Goal: Task Accomplishment & Management: Use online tool/utility

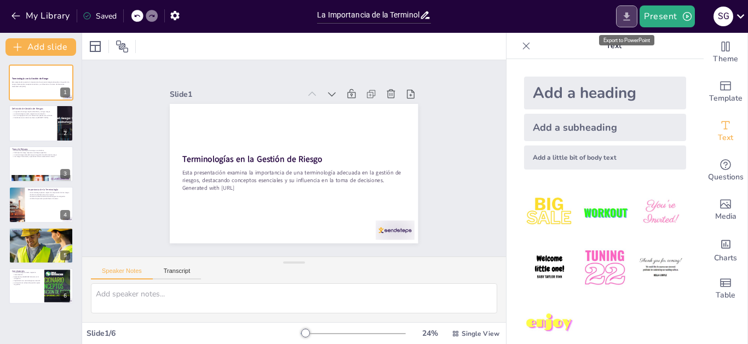
click at [629, 15] on icon "Export to PowerPoint" at bounding box center [626, 16] width 7 height 8
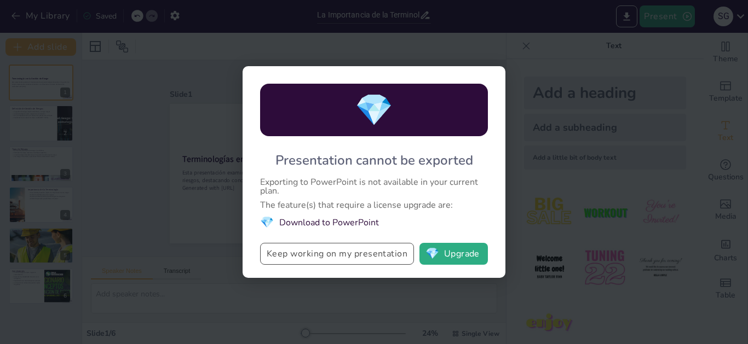
click at [334, 253] on button "Keep working on my presentation" at bounding box center [337, 254] width 154 height 22
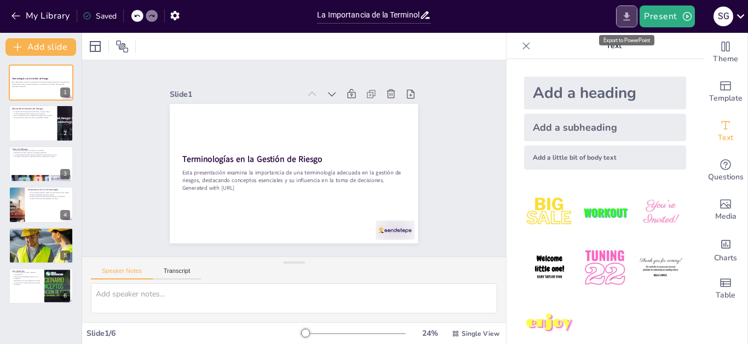
click at [624, 16] on icon "Export to PowerPoint" at bounding box center [626, 16] width 11 height 11
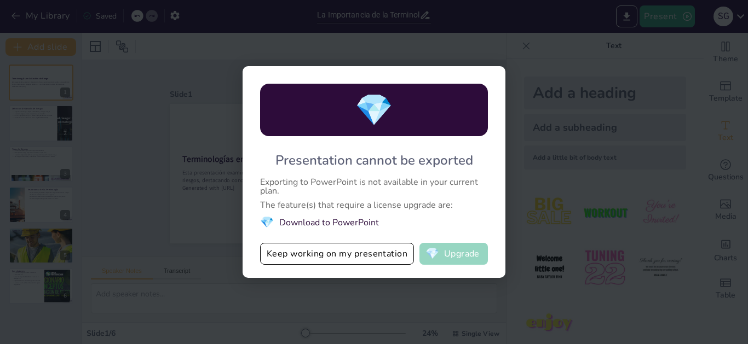
click at [458, 256] on button "💎 Upgrade" at bounding box center [453, 254] width 68 height 22
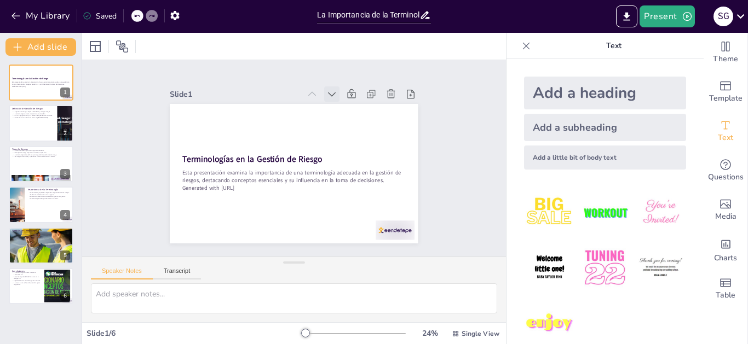
click at [326, 92] on icon at bounding box center [331, 94] width 11 height 11
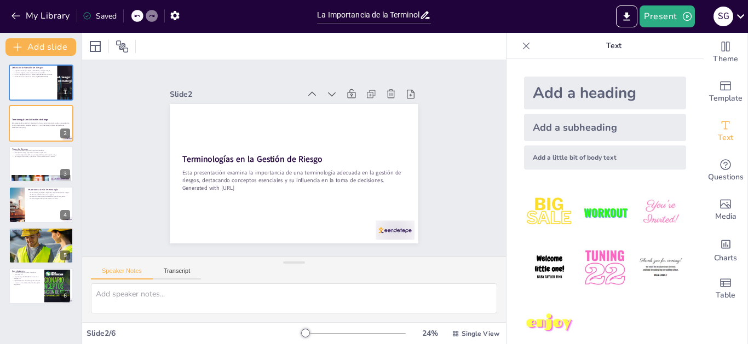
click at [326, 92] on icon at bounding box center [331, 94] width 11 height 11
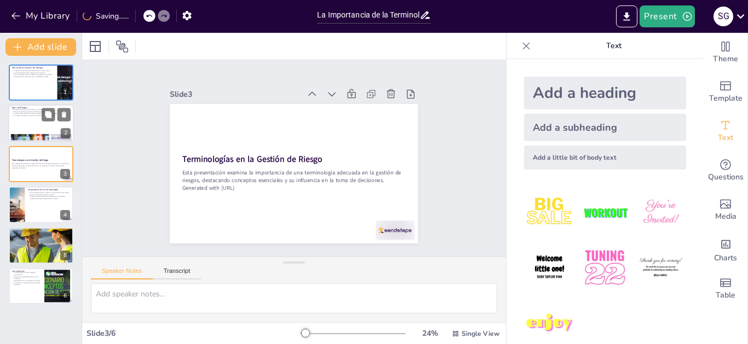
click at [11, 120] on div at bounding box center [41, 123] width 66 height 37
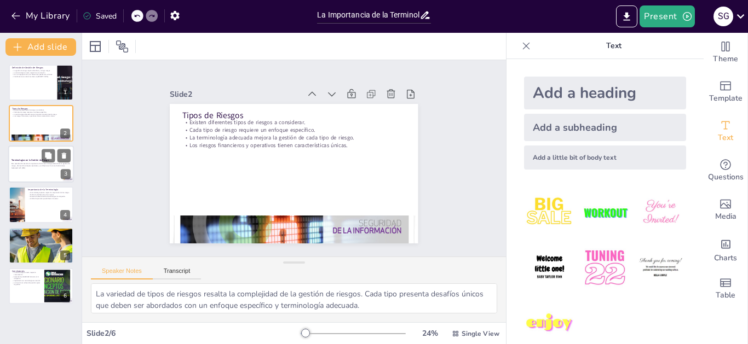
click at [28, 165] on p "Esta presentación examina la importancia de una terminología adecuada en la ges…" at bounding box center [40, 165] width 59 height 4
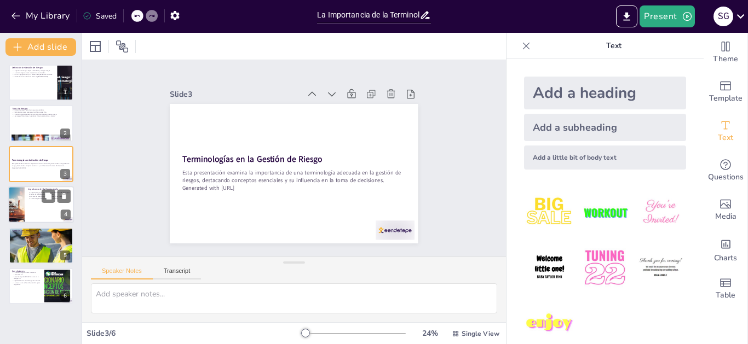
click at [34, 201] on div at bounding box center [41, 204] width 66 height 37
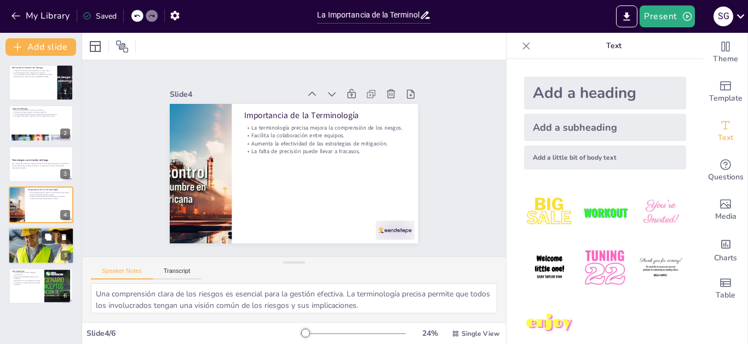
click at [37, 237] on div "Términos como "probabilidad" son fundamentales. El "impacto" se refiere a las c…" at bounding box center [40, 235] width 59 height 8
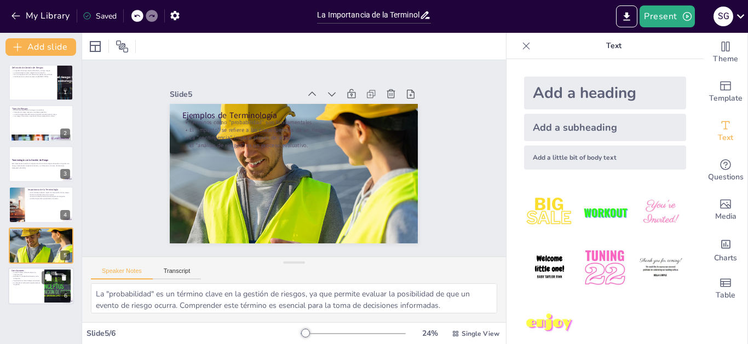
click at [22, 276] on p "Aumenta la probabilidad de éxito en la mitigación." at bounding box center [26, 278] width 30 height 4
